Goal: Task Accomplishment & Management: Manage account settings

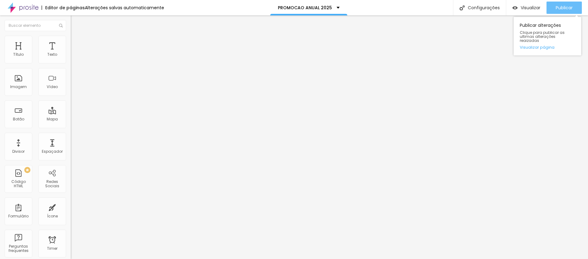
click at [566, 5] on span "Publicar" at bounding box center [564, 7] width 17 height 5
click at [71, 24] on button "Editar Seção" at bounding box center [106, 22] width 71 height 14
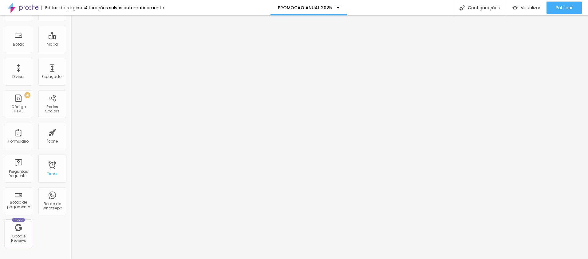
scroll to position [75, 0]
click at [53, 167] on div "Timer" at bounding box center [52, 168] width 28 height 28
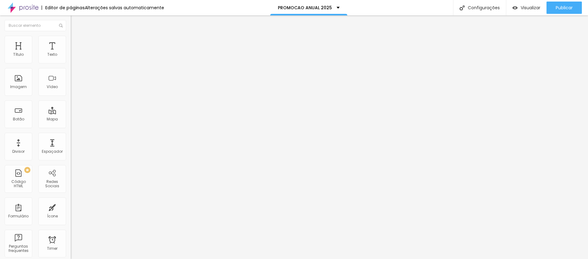
click at [74, 58] on input "[DATE] 11:13" at bounding box center [86, 55] width 25 height 6
click at [25, 127] on div "30" at bounding box center [25, 124] width 6 height 6
click at [71, 52] on p "Data e horário" at bounding box center [106, 50] width 71 height 4
click at [74, 58] on input "[DATE] 11:13" at bounding box center [86, 55] width 25 height 6
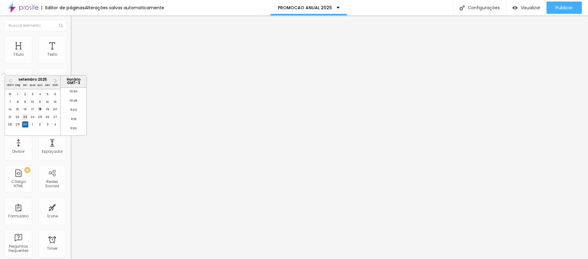
click at [24, 120] on div "23" at bounding box center [25, 117] width 6 height 6
type input "[DATE] 11:13"
click at [76, 42] on span "Estilo" at bounding box center [81, 39] width 10 height 5
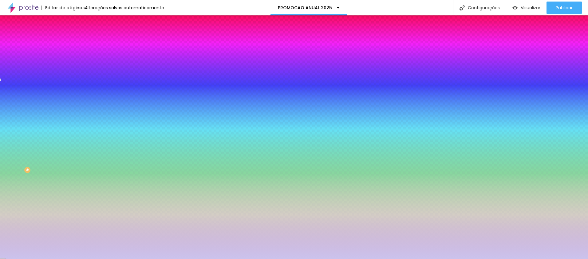
click at [71, 121] on div at bounding box center [106, 121] width 71 height 0
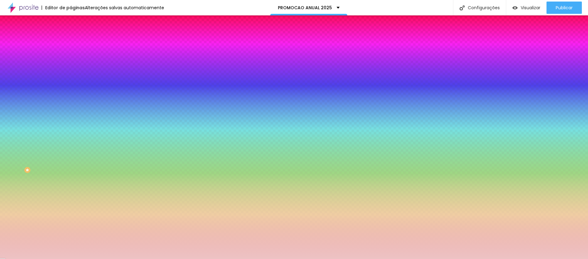
drag, startPoint x: 54, startPoint y: 109, endPoint x: 58, endPoint y: 96, distance: 12.8
click at [71, 110] on div "Cor de fundo Voltar ao padrão #EDC3C4" at bounding box center [106, 118] width 71 height 17
click at [71, 121] on div at bounding box center [106, 121] width 71 height 0
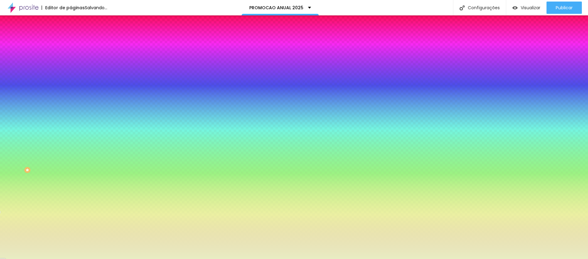
drag, startPoint x: 55, startPoint y: 129, endPoint x: 52, endPoint y: 139, distance: 10.2
click at [52, 139] on div at bounding box center [294, 129] width 588 height 259
click at [52, 141] on div at bounding box center [294, 129] width 588 height 259
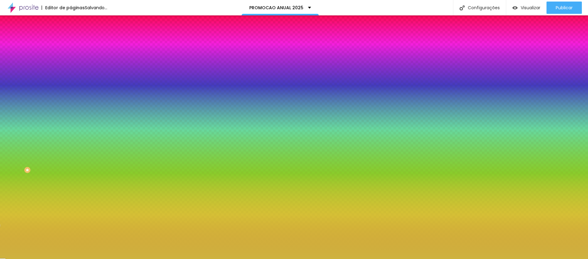
type input "#FFCE00"
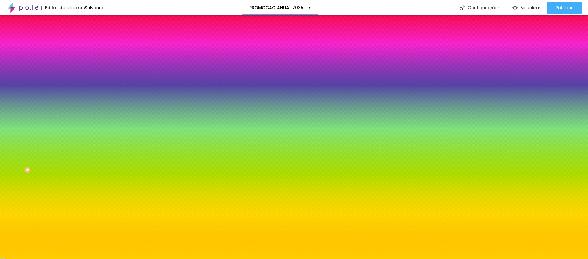
drag, startPoint x: 41, startPoint y: 108, endPoint x: 57, endPoint y: 91, distance: 23.3
click at [71, 110] on div "Cor de fundo Voltar ao padrão #FFCE00" at bounding box center [106, 118] width 71 height 17
click at [71, 138] on button "button" at bounding box center [75, 141] width 9 height 6
type input "#000000"
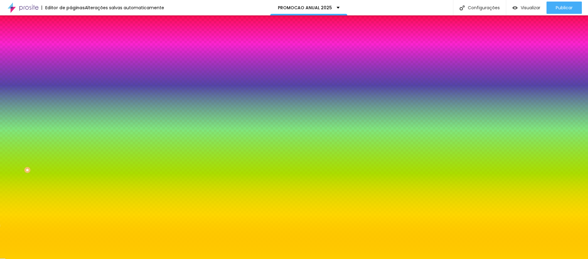
drag, startPoint x: 113, startPoint y: 181, endPoint x: 70, endPoint y: 221, distance: 58.5
click at [70, 221] on body "Editor de páginas Alterações salvas automaticamente PROMOCAO ANUAL 2025 Configu…" at bounding box center [294, 129] width 588 height 259
select select "Amita-Bold"
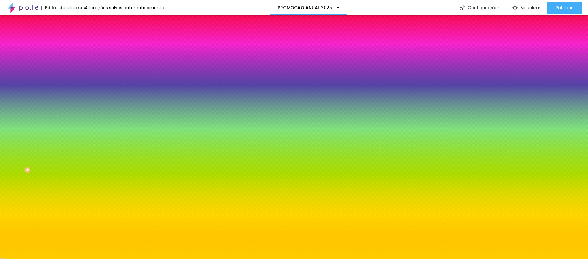
type input "38"
type input "39"
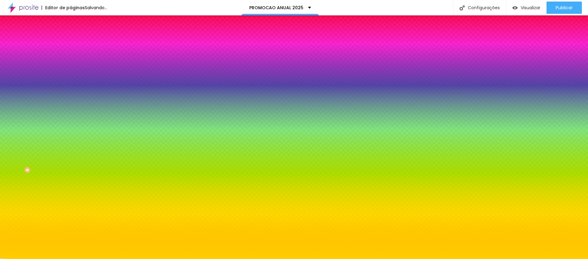
type input "40"
drag, startPoint x: 90, startPoint y: 152, endPoint x: 93, endPoint y: 151, distance: 3.1
type input "40"
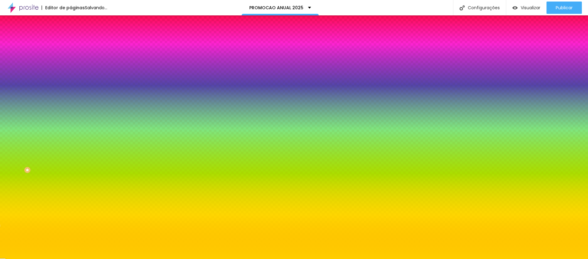
click at [166, 258] on div at bounding box center [294, 259] width 588 height 0
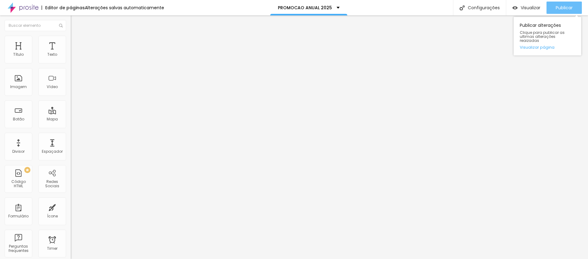
click at [562, 9] on span "Publicar" at bounding box center [564, 7] width 17 height 5
click at [570, 11] on div "Publicar" at bounding box center [564, 8] width 17 height 12
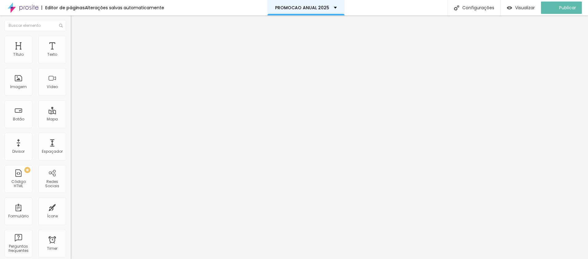
click at [327, 9] on p "PROMOCAO ANUAL 2025" at bounding box center [302, 8] width 54 height 4
click at [34, 7] on img at bounding box center [23, 7] width 31 height 15
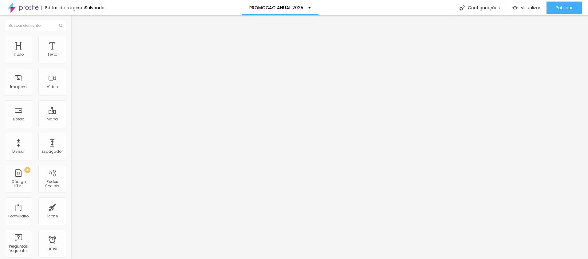
click at [71, 39] on li "Estilo" at bounding box center [106, 39] width 71 height 6
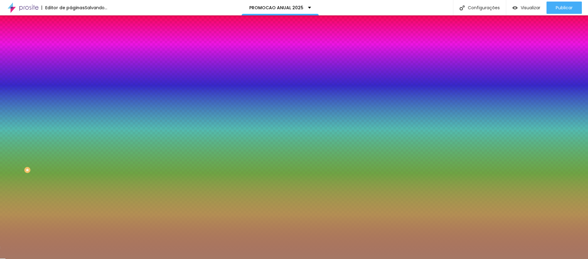
click at [71, 84] on div at bounding box center [106, 84] width 71 height 0
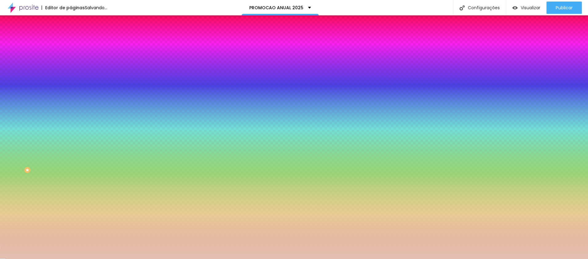
type input "#FFFFFF"
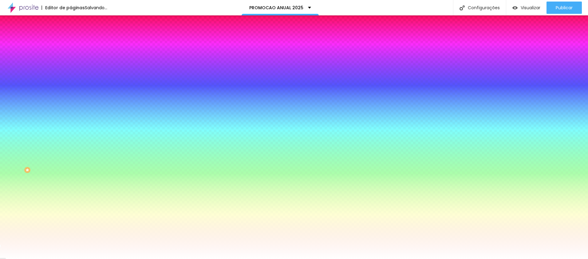
drag, startPoint x: 19, startPoint y: 125, endPoint x: 2, endPoint y: 117, distance: 19.4
click at [71, 117] on div "Imagem de fundo Adicionar imagem Efeito da Imagem Nenhum Nenhum Parallax Cor de…" at bounding box center [106, 88] width 71 height 80
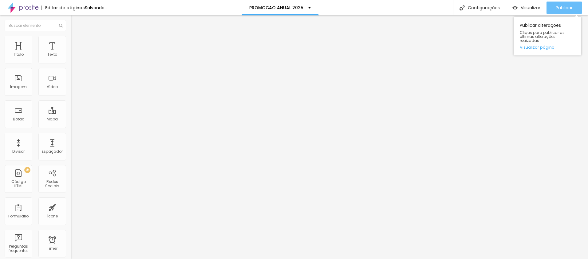
click at [560, 9] on span "Publicar" at bounding box center [564, 7] width 17 height 5
click at [568, 5] on span "Publicar" at bounding box center [564, 7] width 17 height 5
